Goal: Task Accomplishment & Management: Manage account settings

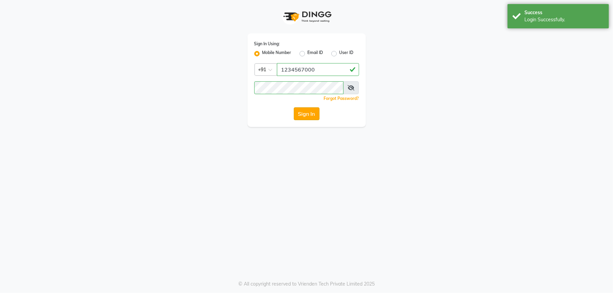
click at [301, 114] on button "Sign In" at bounding box center [307, 114] width 26 height 13
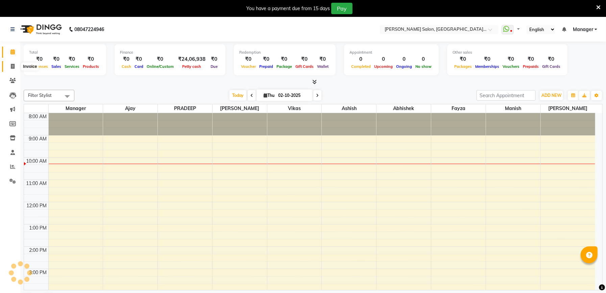
click at [11, 67] on icon at bounding box center [13, 66] width 4 height 5
select select "service"
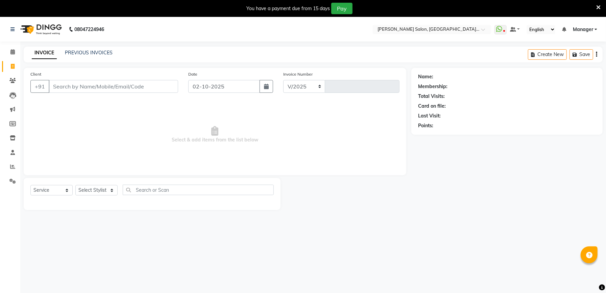
select select "6961"
type input "2338"
click at [11, 168] on icon at bounding box center [12, 166] width 5 height 5
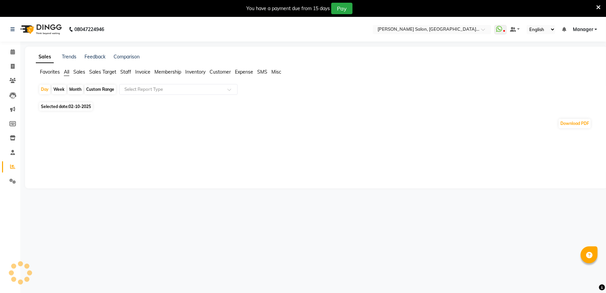
click at [98, 89] on div "Custom Range" at bounding box center [100, 89] width 31 height 9
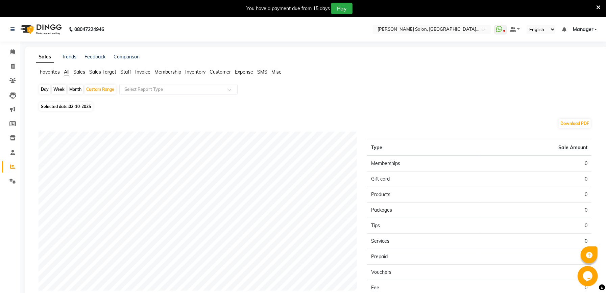
click at [125, 73] on span "Staff" at bounding box center [125, 72] width 11 height 6
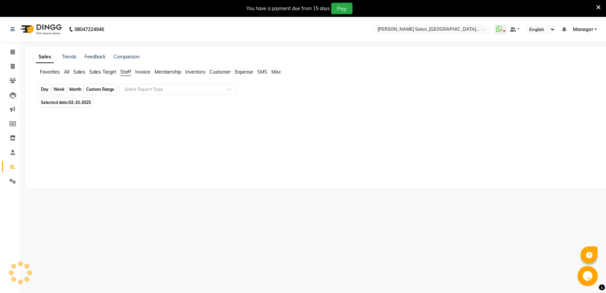
click at [97, 91] on div "Custom Range" at bounding box center [100, 89] width 31 height 9
select select "10"
select select "2025"
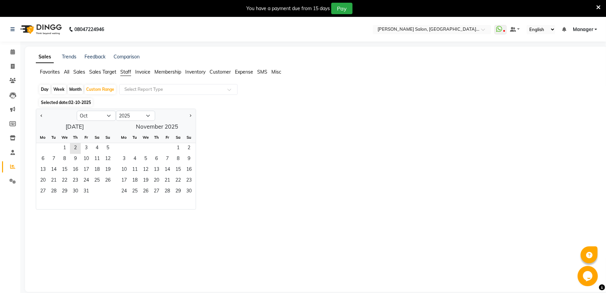
click at [123, 69] on span "Staff" at bounding box center [125, 72] width 11 height 6
click at [126, 72] on span "Staff" at bounding box center [125, 72] width 11 height 6
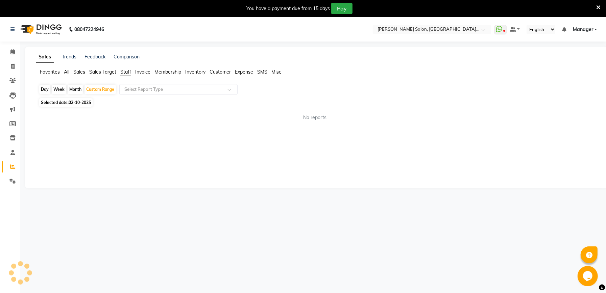
click at [126, 72] on span "Staff" at bounding box center [125, 72] width 11 height 6
click at [126, 73] on span "Staff" at bounding box center [125, 72] width 11 height 6
click at [102, 91] on div "Custom Range" at bounding box center [100, 89] width 31 height 9
select select "10"
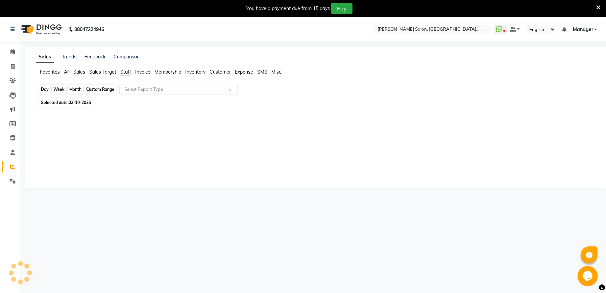
select select "2025"
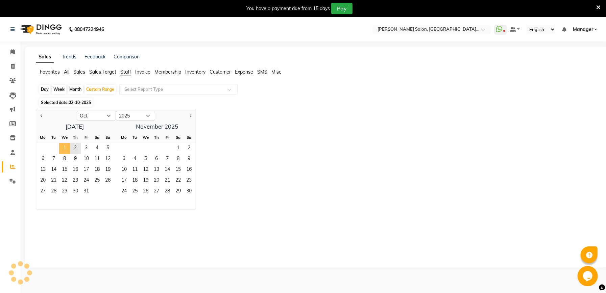
click at [65, 150] on span "1" at bounding box center [64, 148] width 11 height 11
click at [199, 89] on input "text" at bounding box center [171, 89] width 97 height 7
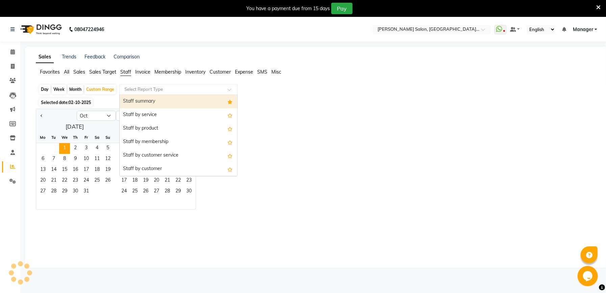
click at [194, 102] on div "Staff summary" at bounding box center [179, 102] width 118 height 14
select select "full_report"
select select "csv"
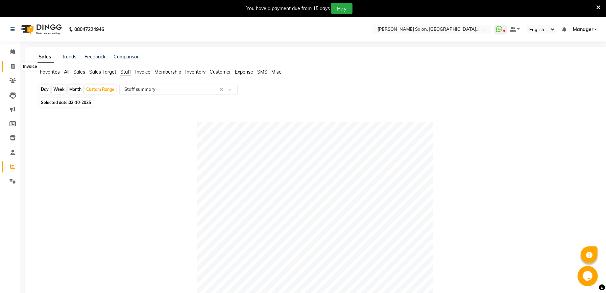
click at [11, 65] on icon at bounding box center [13, 66] width 4 height 5
select select "service"
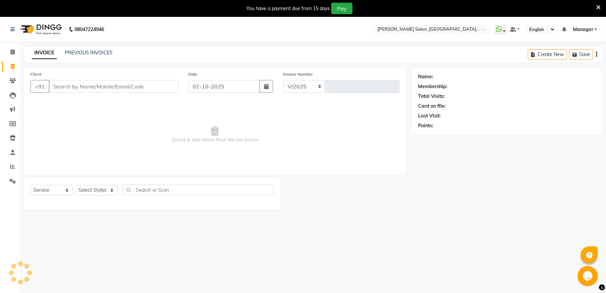
select select "6961"
type input "2338"
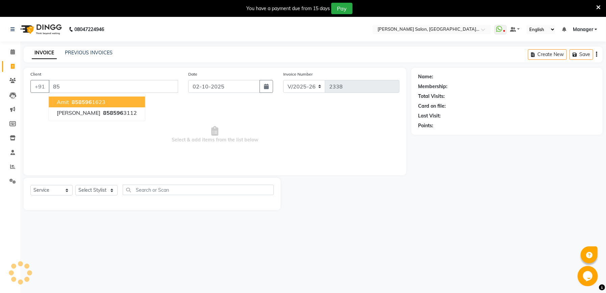
type input "8"
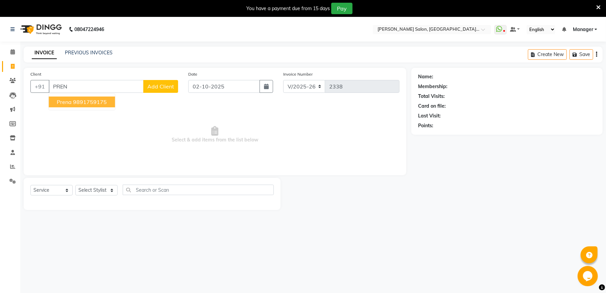
click at [88, 103] on ngb-highlight "9891759175" at bounding box center [90, 102] width 34 height 7
type input "9891759175"
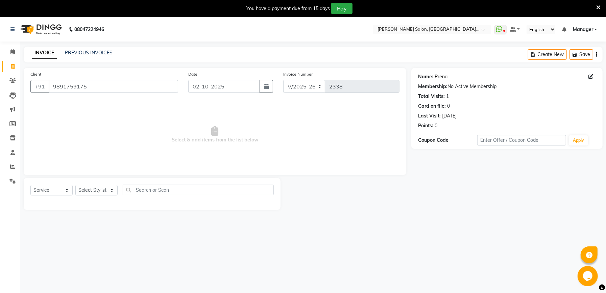
click at [435, 75] on link "Prena" at bounding box center [441, 76] width 13 height 7
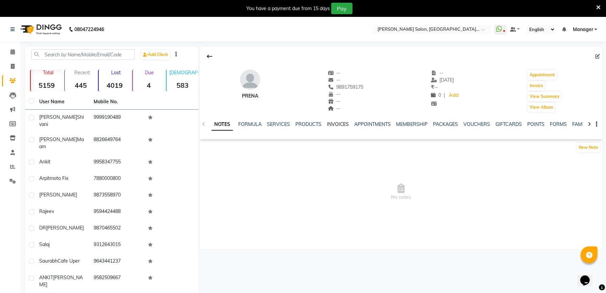
click at [329, 125] on link "INVOICES" at bounding box center [338, 124] width 22 height 6
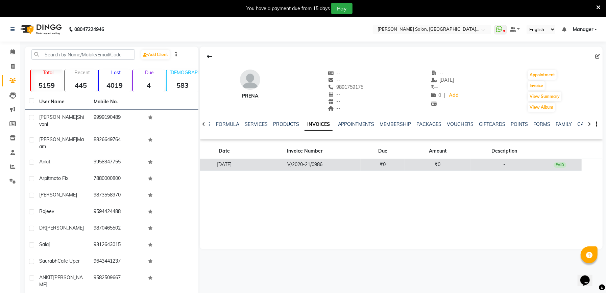
click at [325, 168] on td "V/2020-21/0986" at bounding box center [305, 165] width 112 height 12
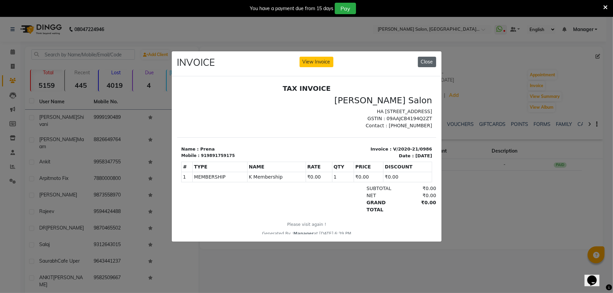
click at [435, 61] on button "Close" at bounding box center [427, 62] width 18 height 10
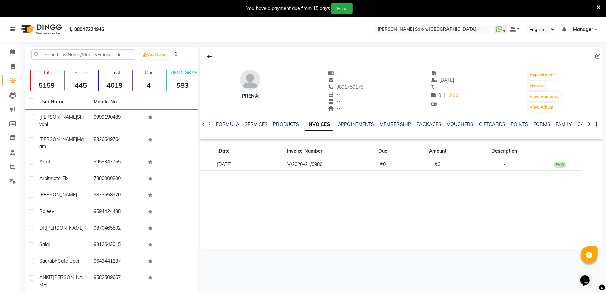
click at [262, 124] on link "SERVICES" at bounding box center [256, 124] width 23 height 6
